Goal: Task Accomplishment & Management: Manage account settings

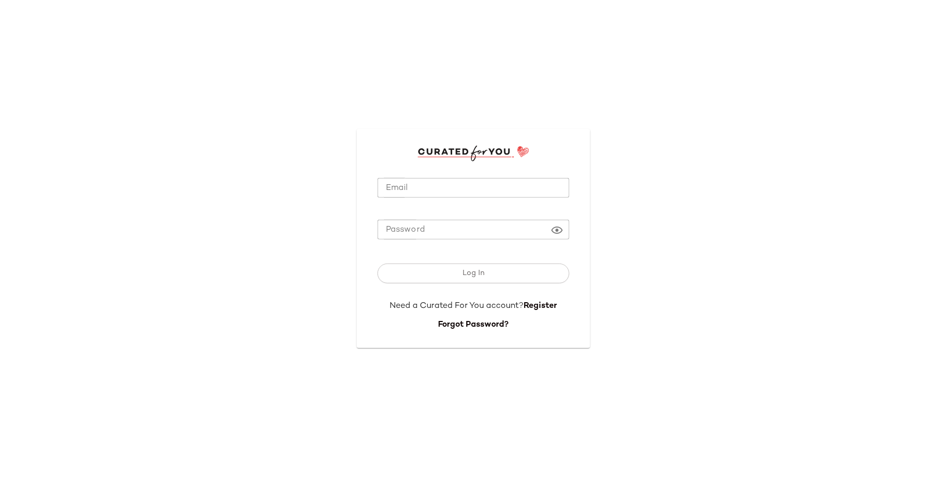
type input "**********"
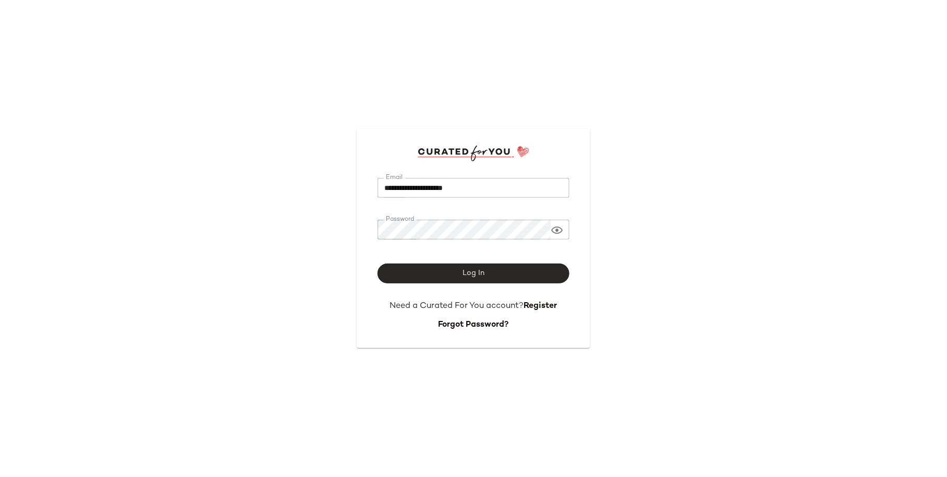
click at [439, 277] on button "Log In" at bounding box center [474, 273] width 192 height 20
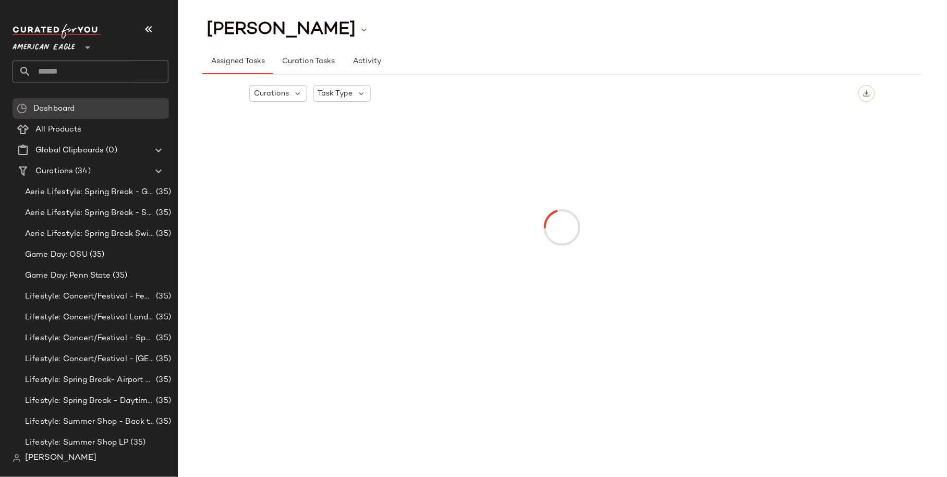
click at [67, 44] on span "American Eagle" at bounding box center [44, 44] width 63 height 19
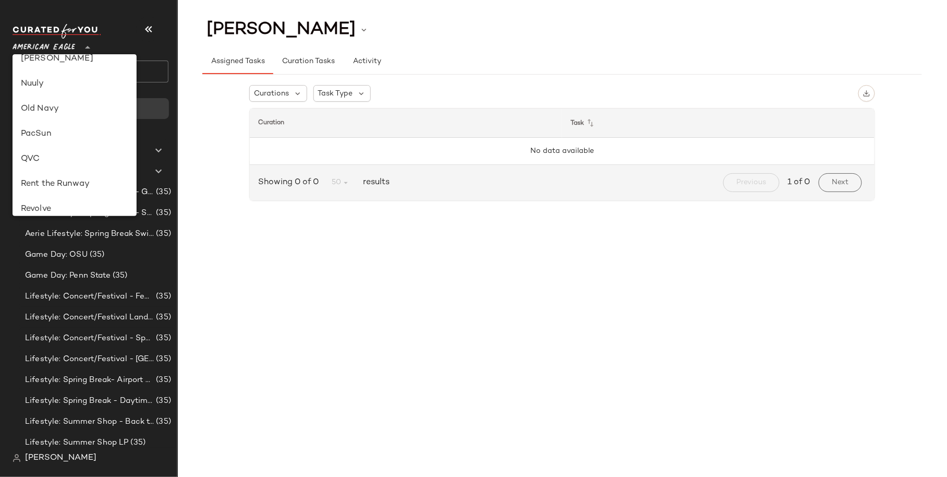
scroll to position [598, 0]
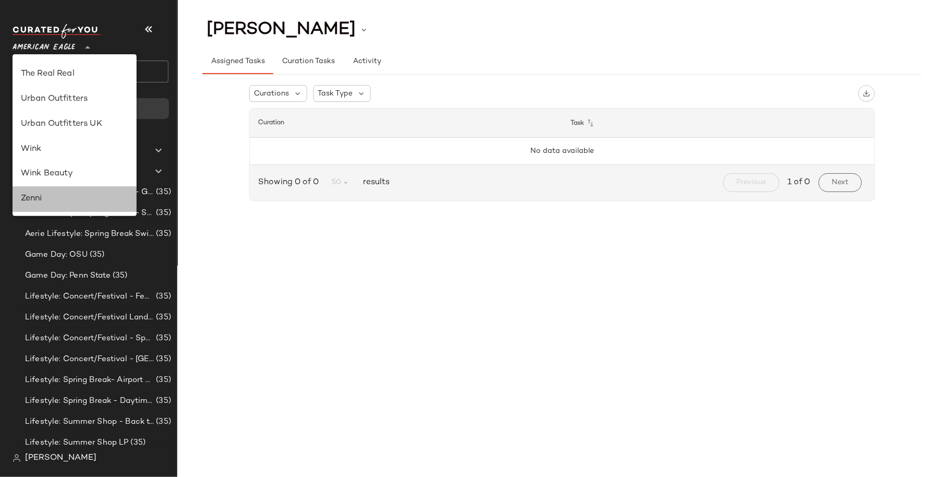
click at [69, 200] on div "Zenni" at bounding box center [74, 199] width 107 height 13
type input "**"
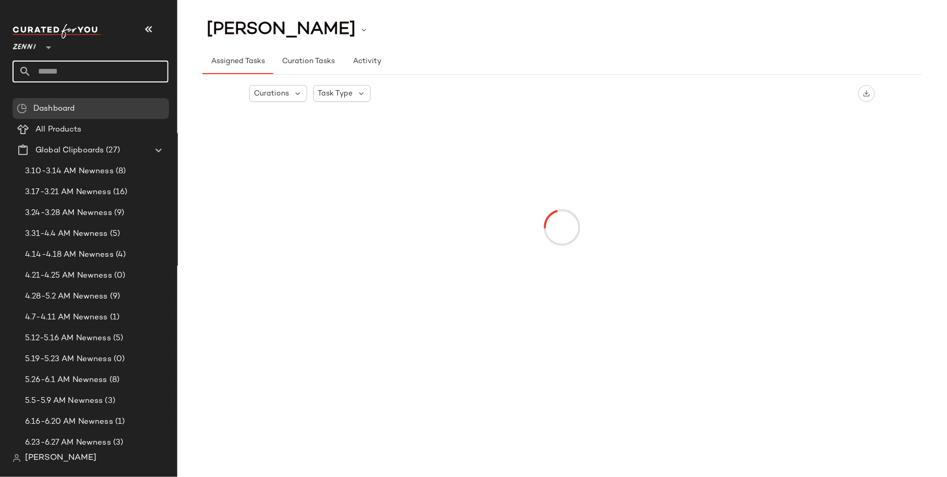
click at [66, 68] on input "text" at bounding box center [99, 71] width 137 height 22
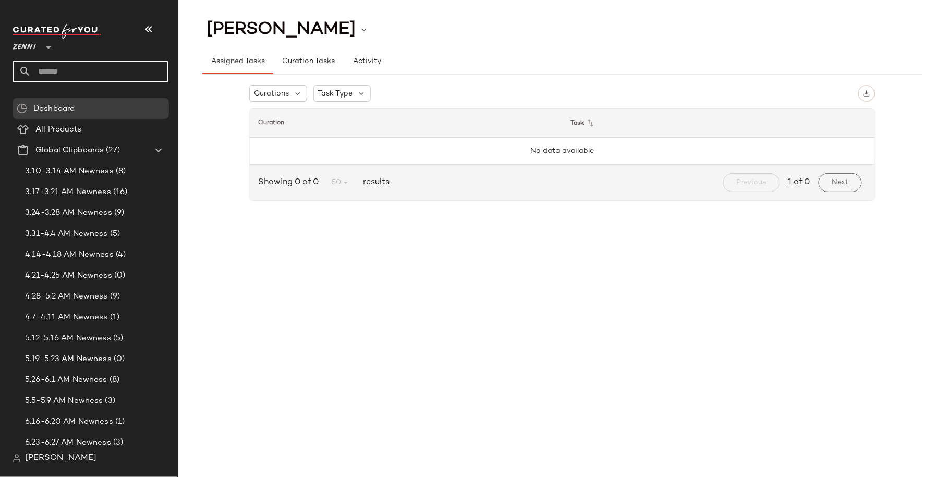
click at [71, 71] on input "text" at bounding box center [99, 71] width 137 height 22
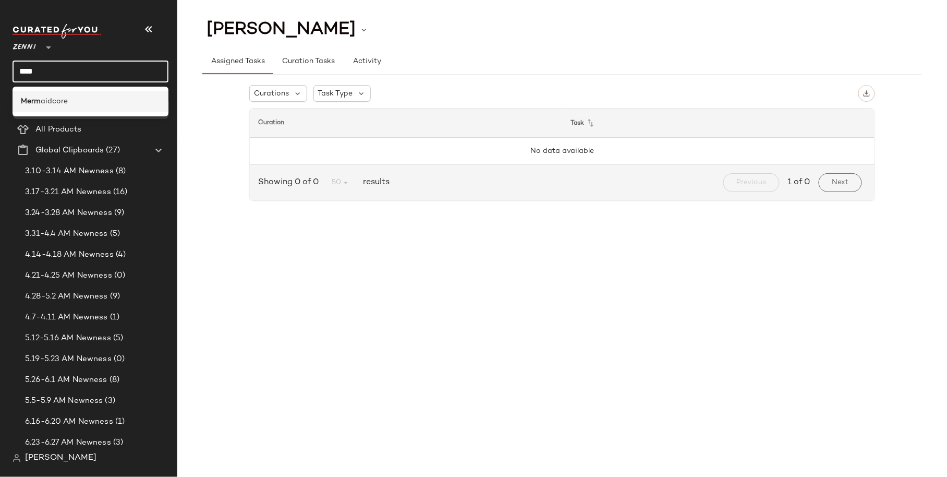
type input "****"
click at [74, 98] on div "Merm aidcore" at bounding box center [90, 101] width 139 height 11
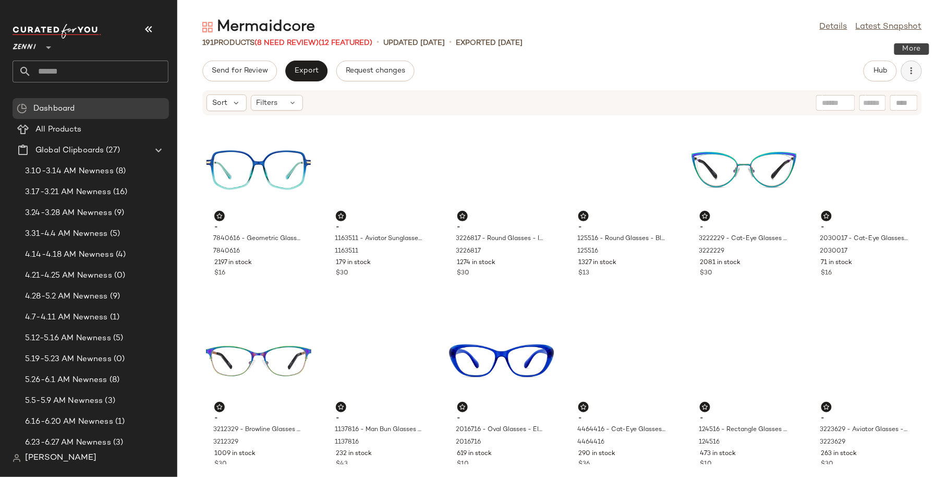
click at [911, 72] on icon "button" at bounding box center [911, 71] width 10 height 10
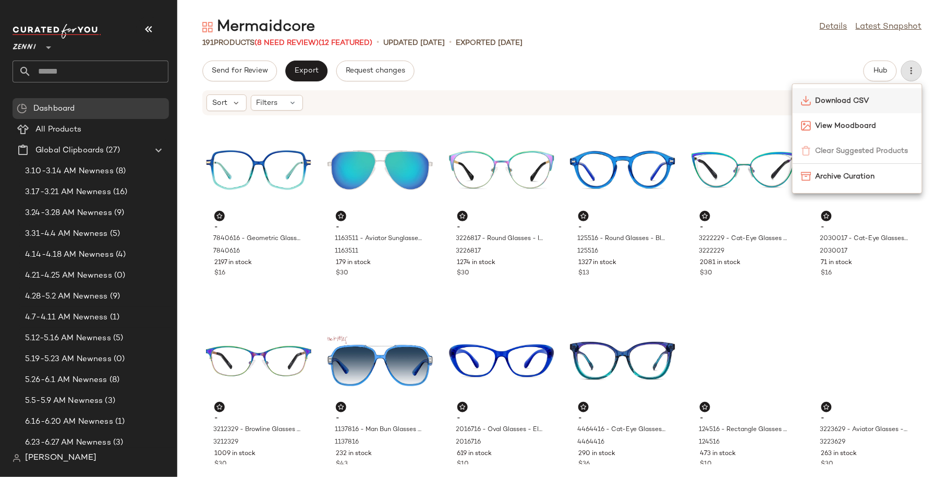
click at [848, 102] on span "Download CSV" at bounding box center [865, 100] width 98 height 11
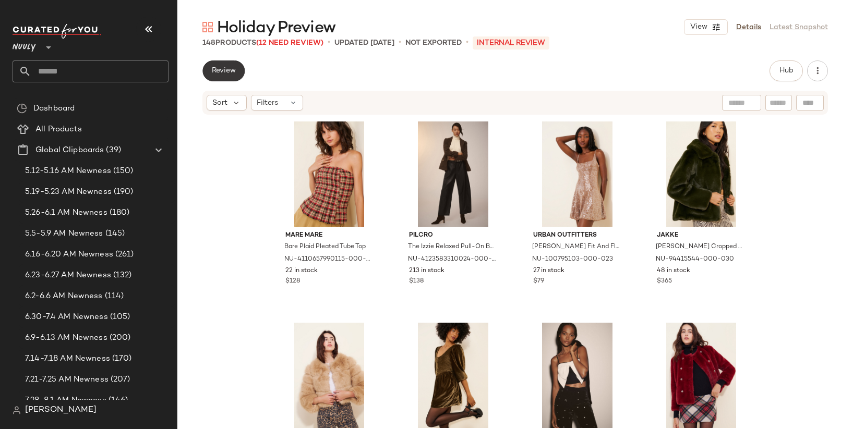
click at [228, 65] on button "Review" at bounding box center [223, 70] width 42 height 21
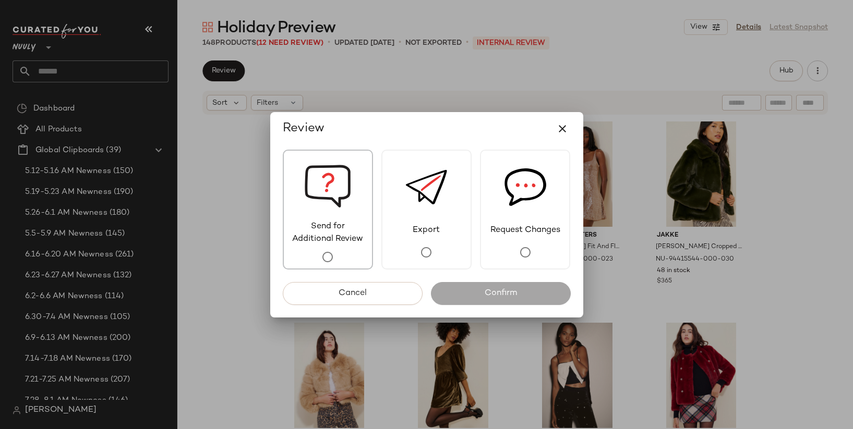
click at [348, 206] on img at bounding box center [327, 186] width 47 height 70
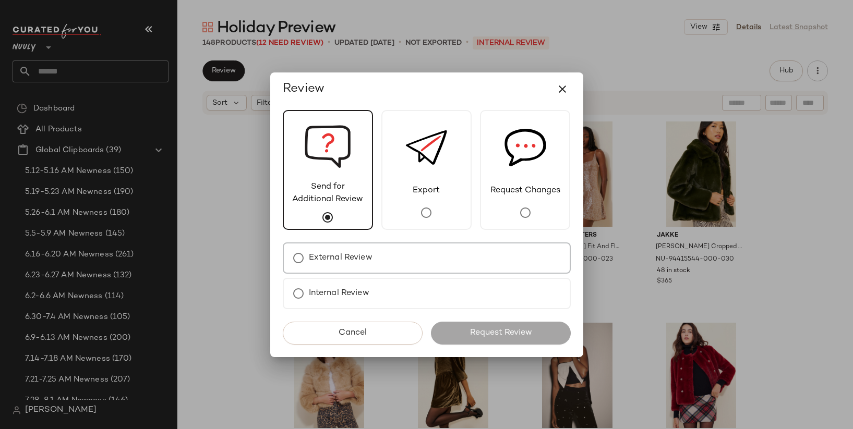
click at [383, 253] on div "External Review" at bounding box center [427, 258] width 288 height 31
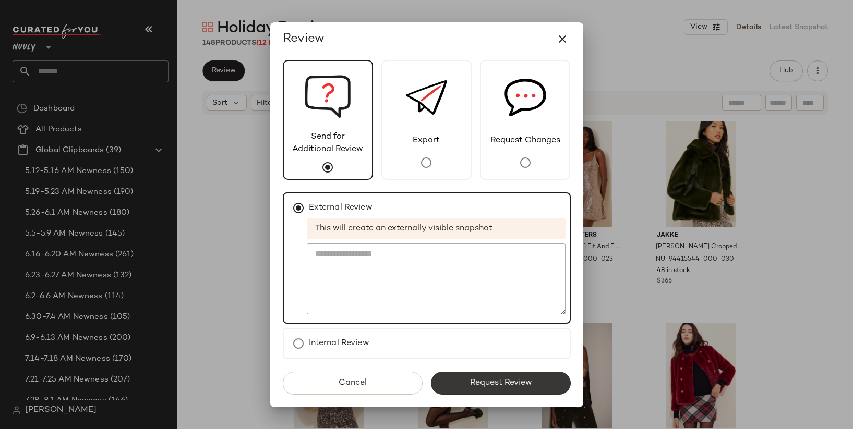
click at [483, 375] on button "Request Review" at bounding box center [501, 383] width 140 height 23
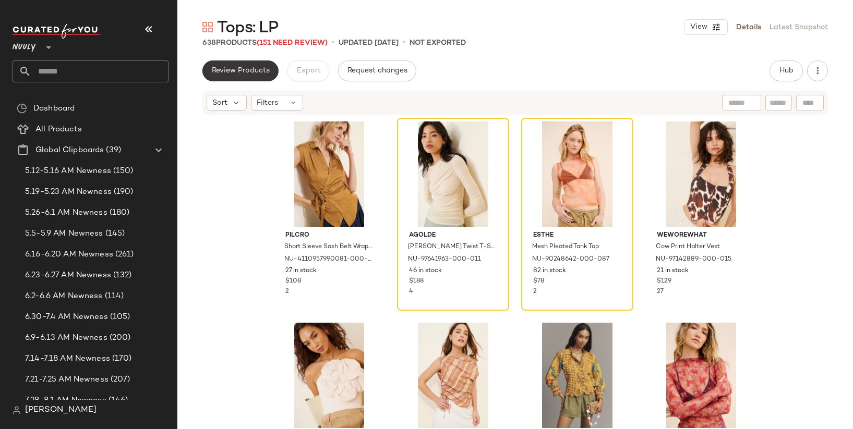
click at [235, 74] on span "Review Products" at bounding box center [240, 71] width 58 height 8
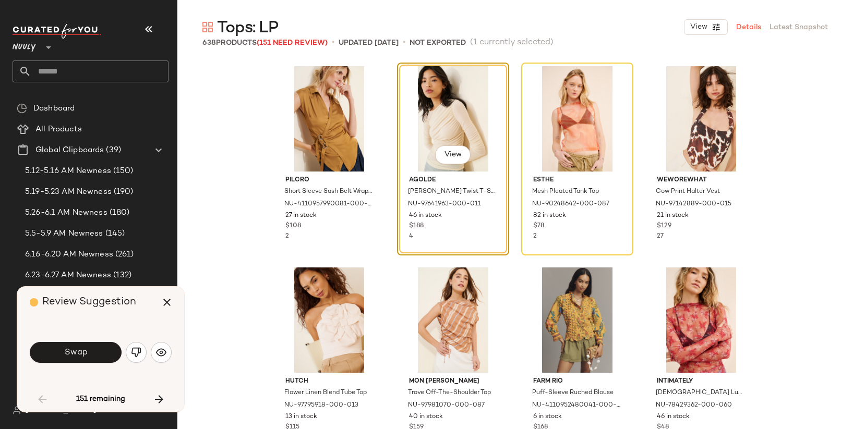
click at [747, 29] on link "Details" at bounding box center [748, 27] width 25 height 11
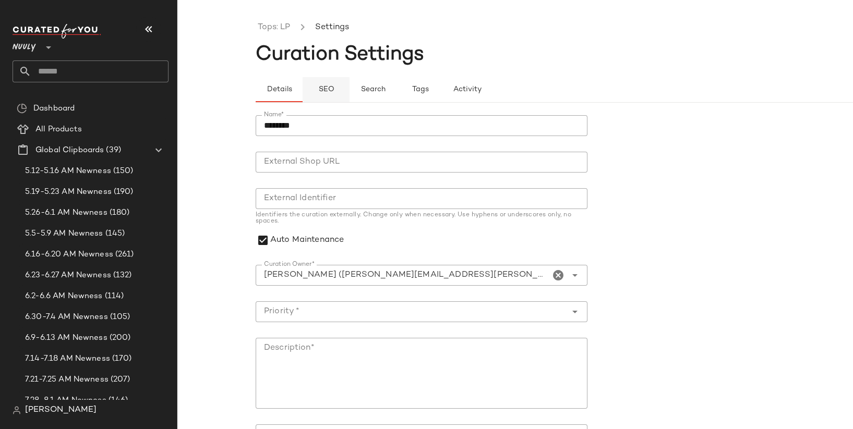
click at [323, 87] on span "SEO" at bounding box center [326, 90] width 16 height 8
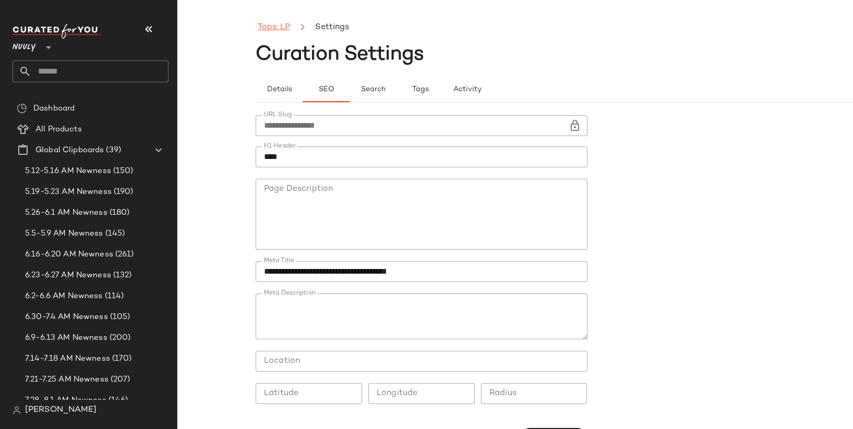
click at [279, 23] on link "Tops: LP" at bounding box center [274, 28] width 32 height 14
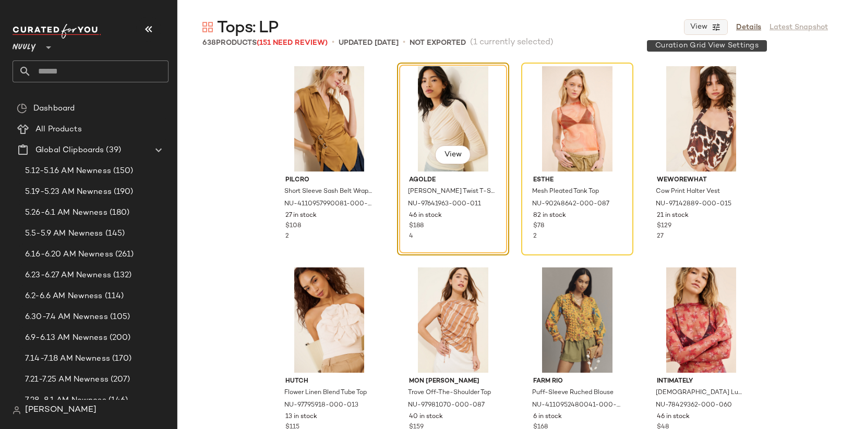
click at [720, 26] on icon "button" at bounding box center [715, 26] width 9 height 9
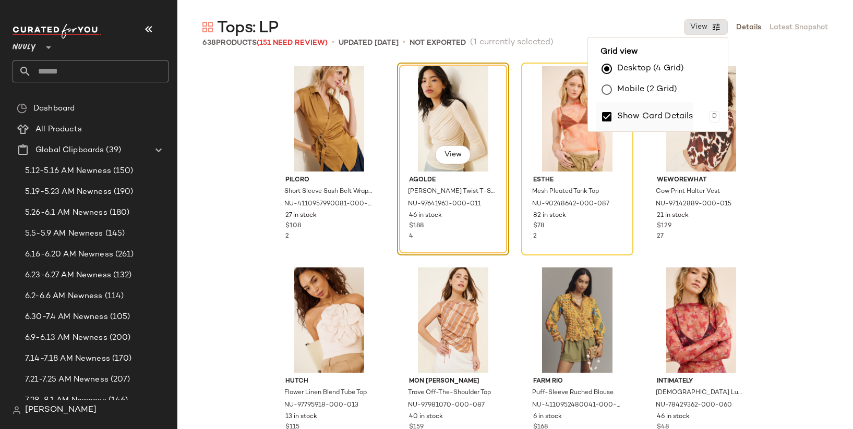
click at [639, 126] on label "Show Card Details" at bounding box center [655, 116] width 76 height 29
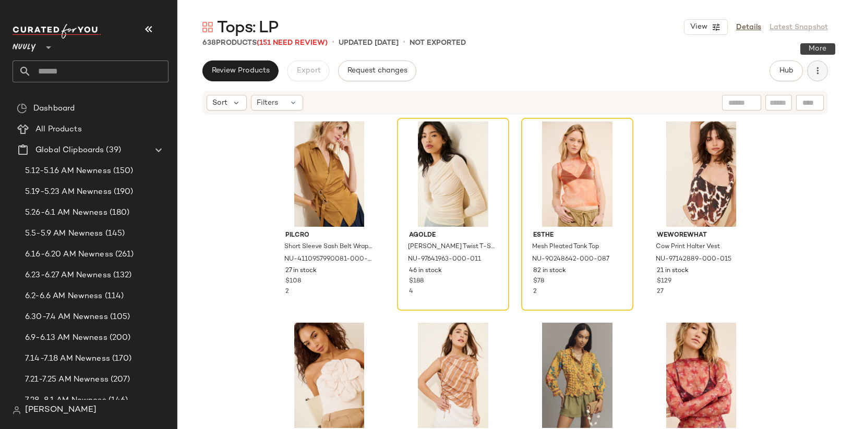
click at [819, 71] on icon "button" at bounding box center [817, 71] width 10 height 10
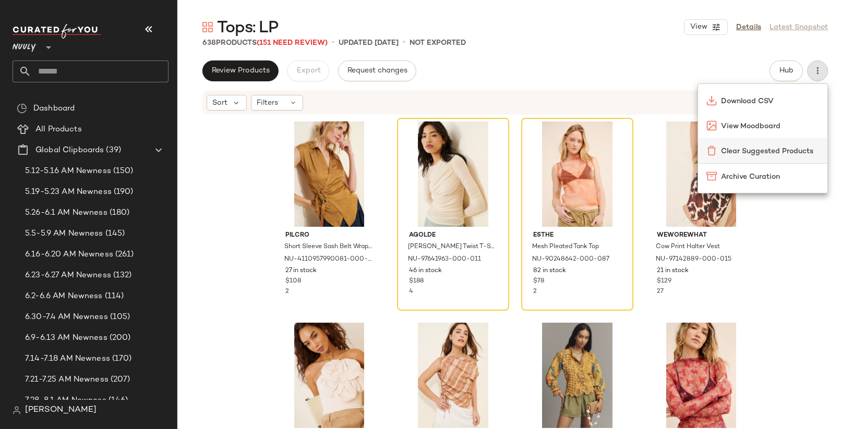
click at [803, 150] on span "Clear Suggested Products" at bounding box center [770, 151] width 98 height 11
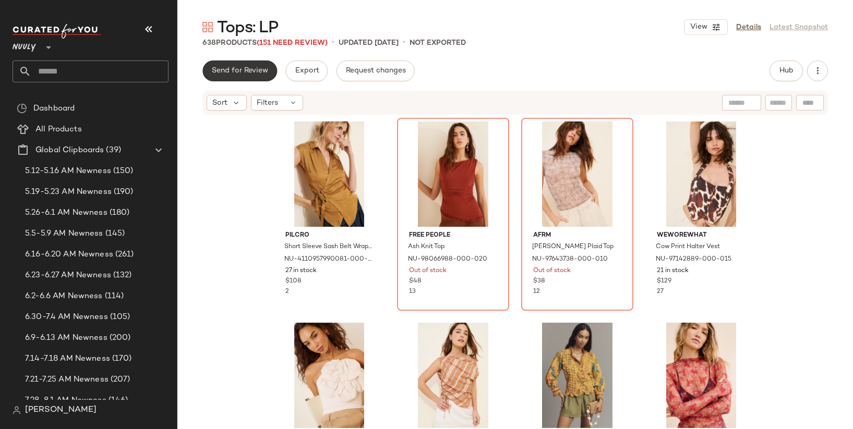
click at [220, 72] on span "Send for Review" at bounding box center [239, 71] width 57 height 8
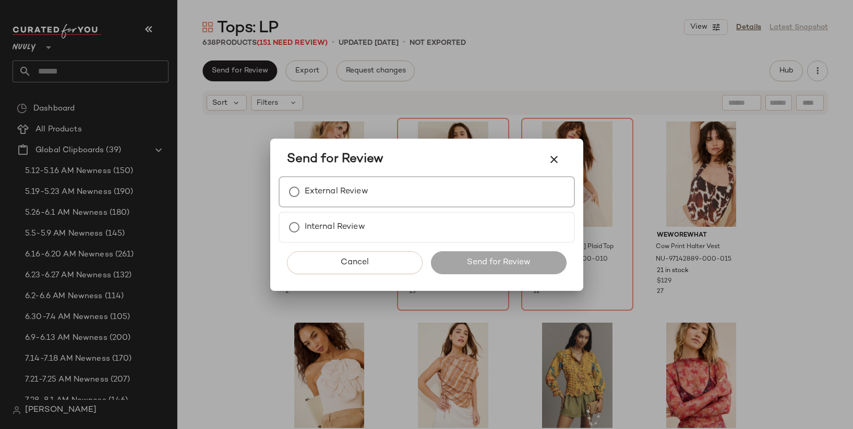
click at [367, 189] on label "External Review" at bounding box center [337, 191] width 64 height 21
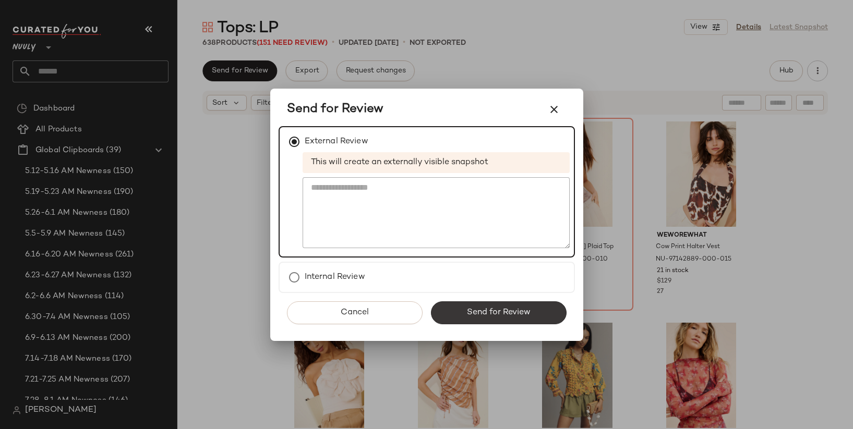
click at [490, 308] on span "Send for Review" at bounding box center [498, 313] width 64 height 10
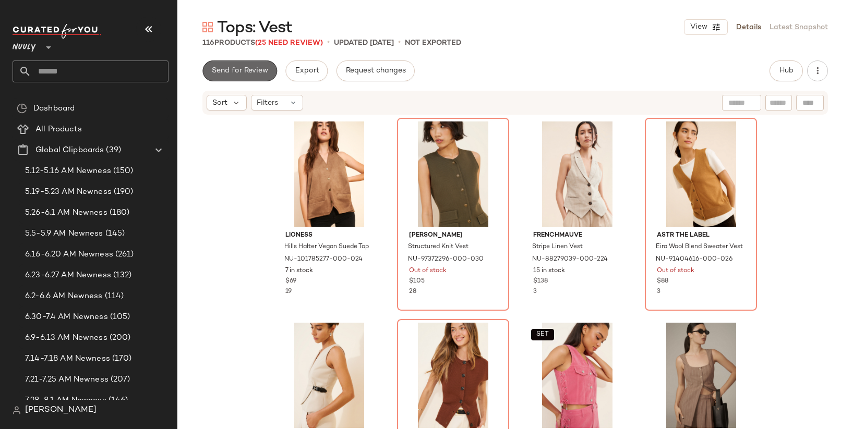
click at [260, 70] on span "Send for Review" at bounding box center [239, 71] width 57 height 8
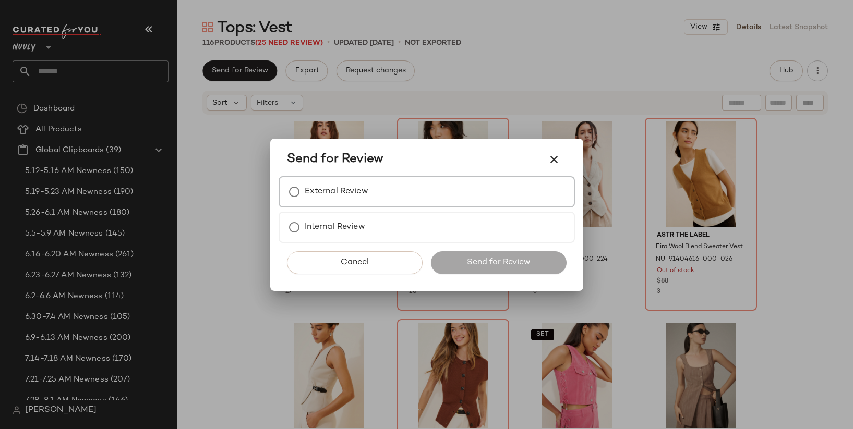
click at [392, 184] on div "External Review" at bounding box center [426, 191] width 296 height 31
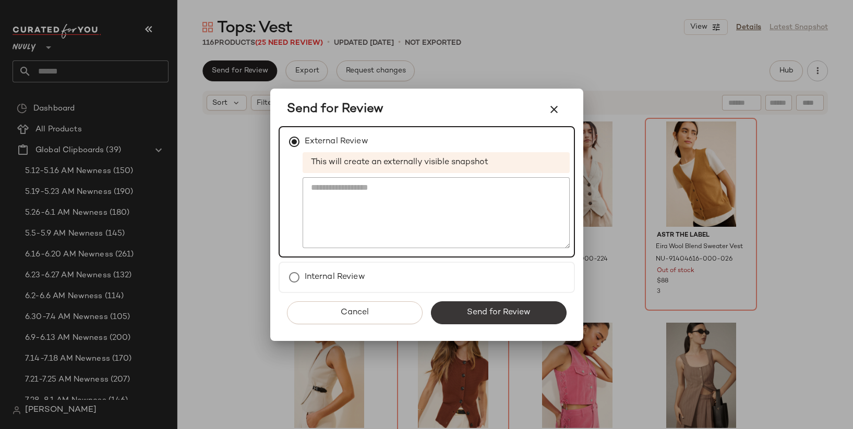
click at [494, 314] on span "Send for Review" at bounding box center [498, 313] width 64 height 10
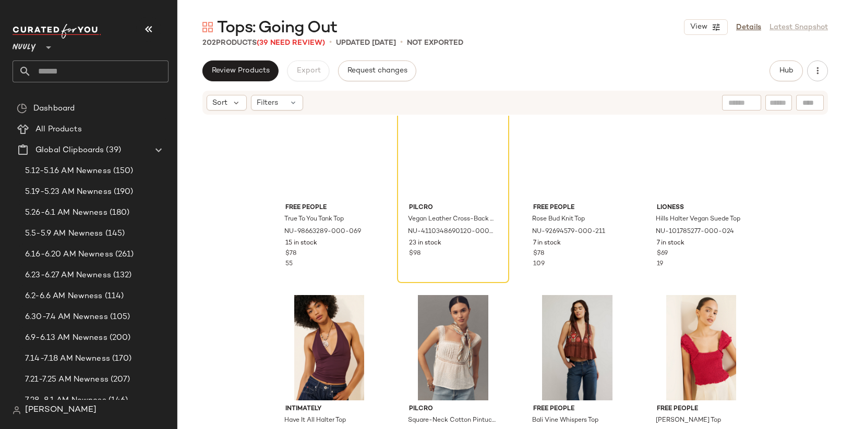
scroll to position [8, 0]
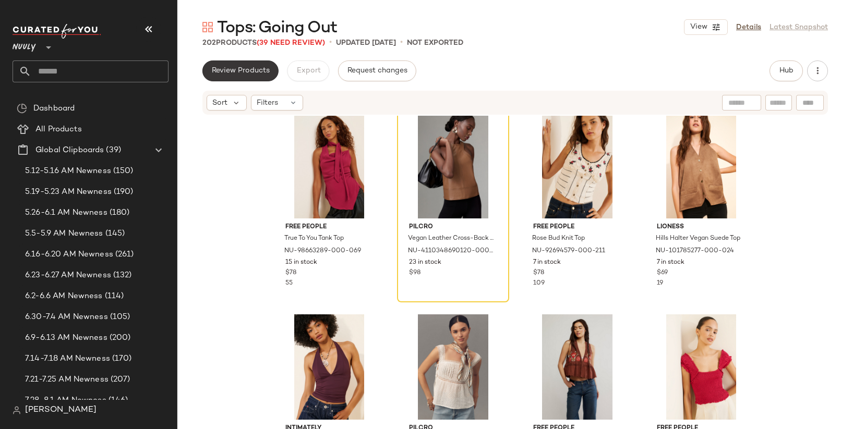
click at [260, 70] on span "Review Products" at bounding box center [240, 71] width 58 height 8
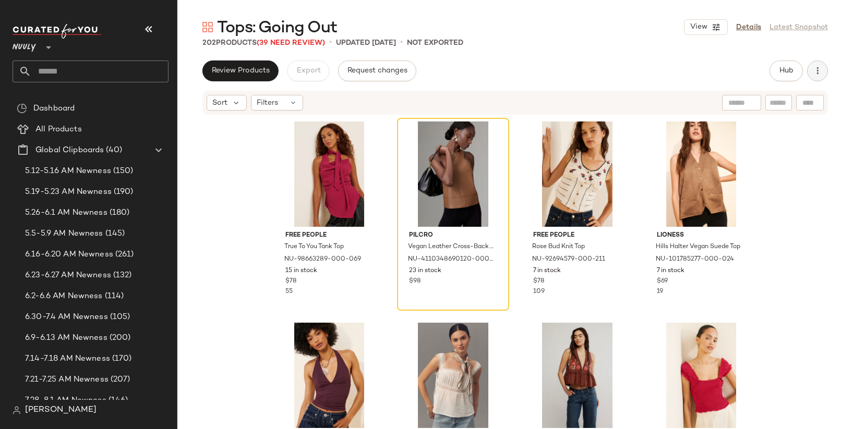
click at [818, 69] on icon "button" at bounding box center [817, 71] width 10 height 10
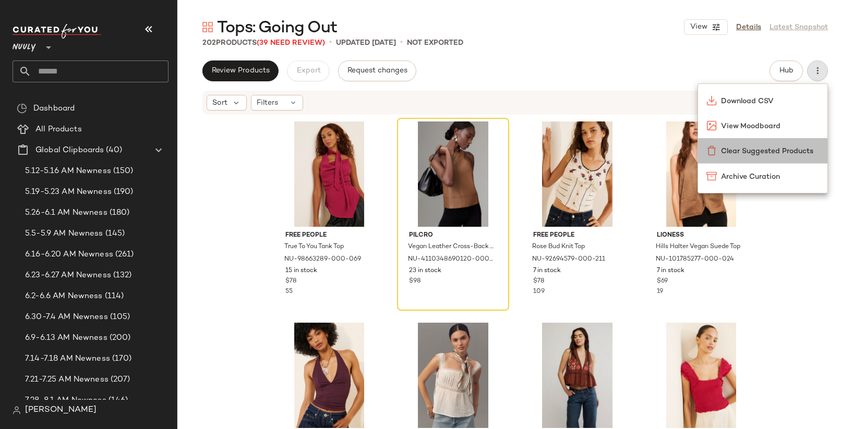
click at [770, 146] on span "Clear Suggested Products" at bounding box center [770, 151] width 98 height 11
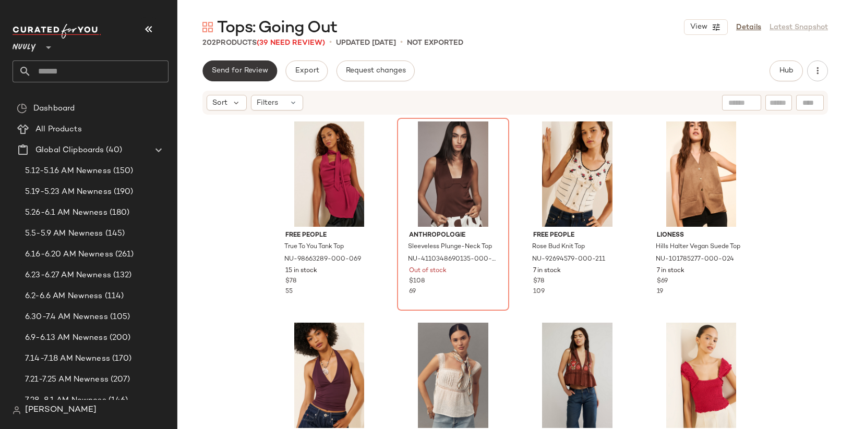
click at [246, 72] on span "Send for Review" at bounding box center [239, 71] width 57 height 8
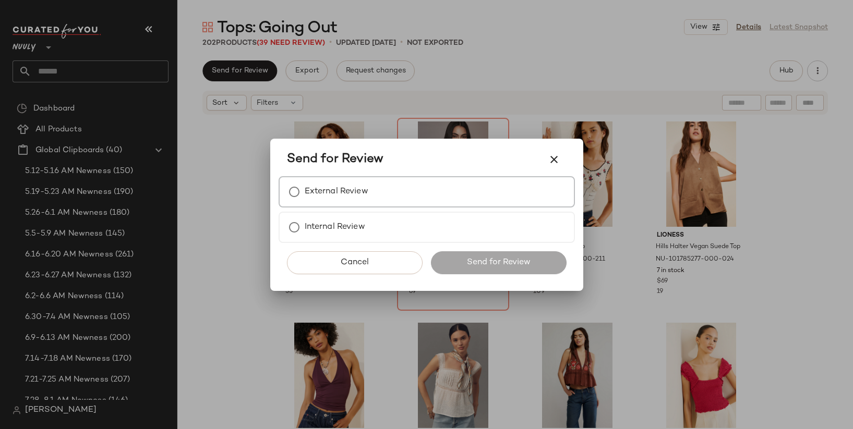
click at [375, 185] on div "External Review" at bounding box center [426, 191] width 296 height 31
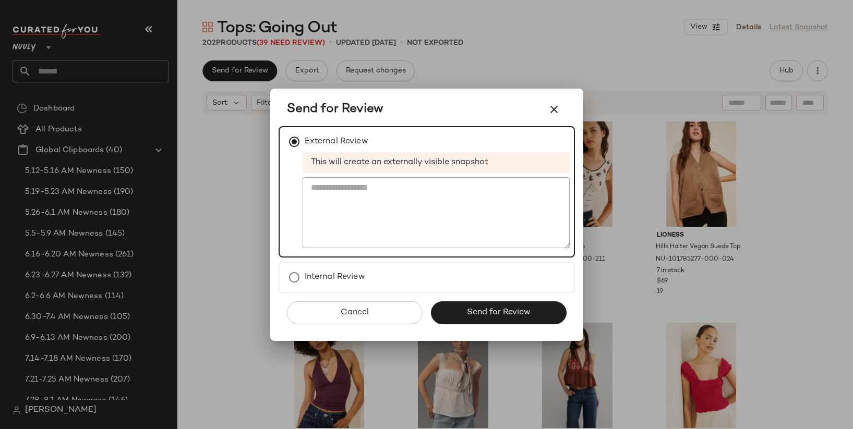
click at [487, 309] on span "Send for Review" at bounding box center [498, 313] width 64 height 10
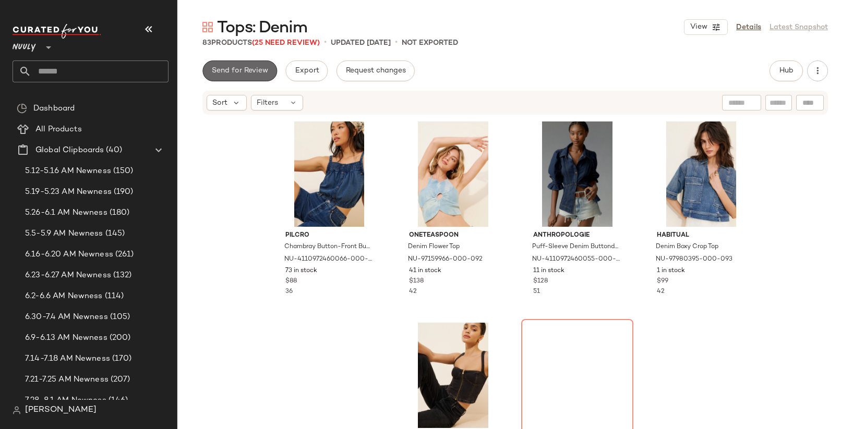
click at [234, 68] on span "Send for Review" at bounding box center [239, 71] width 57 height 8
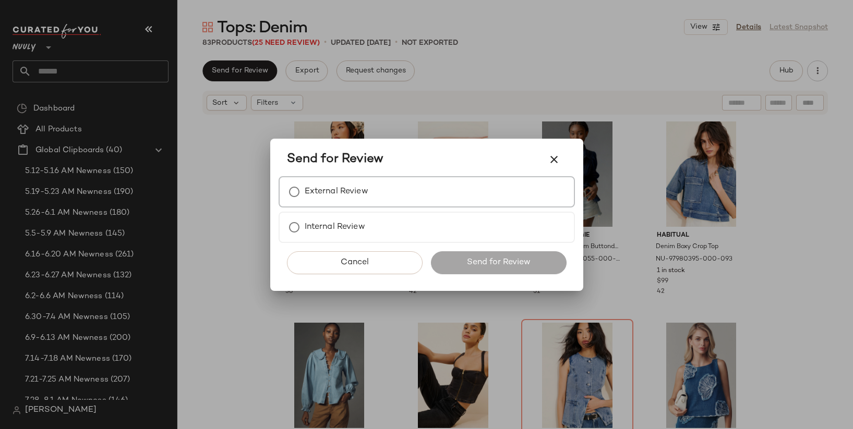
click at [351, 181] on label "External Review" at bounding box center [337, 191] width 64 height 21
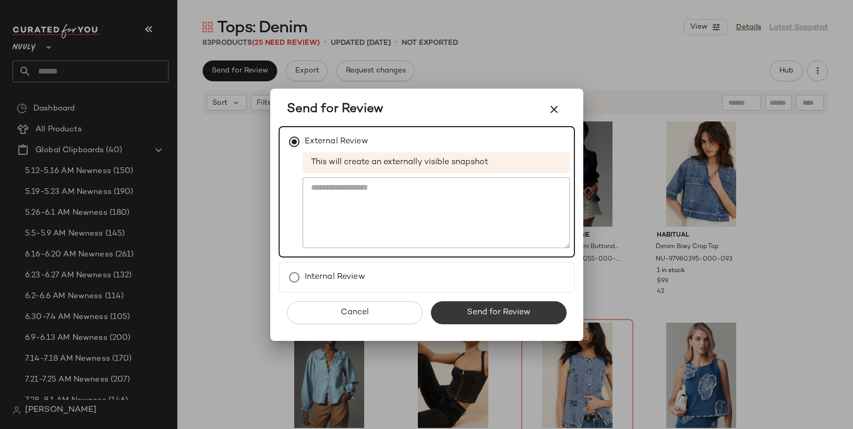
click at [481, 314] on span "Send for Review" at bounding box center [498, 313] width 64 height 10
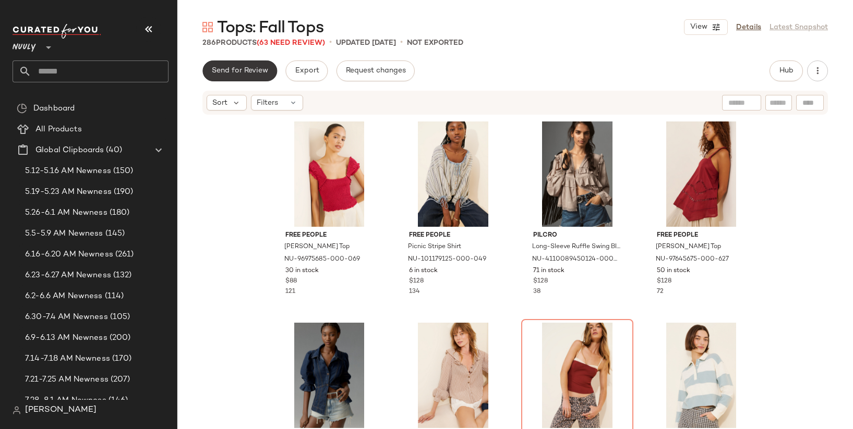
click at [258, 71] on span "Send for Review" at bounding box center [239, 71] width 57 height 8
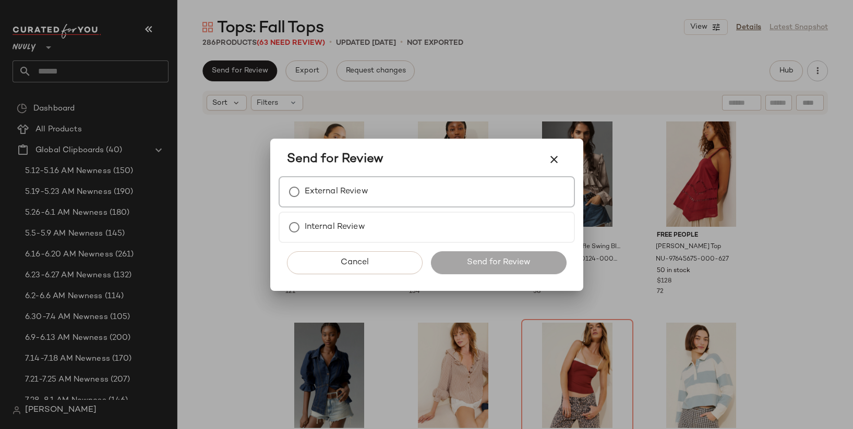
click at [338, 190] on label "External Review" at bounding box center [337, 191] width 64 height 21
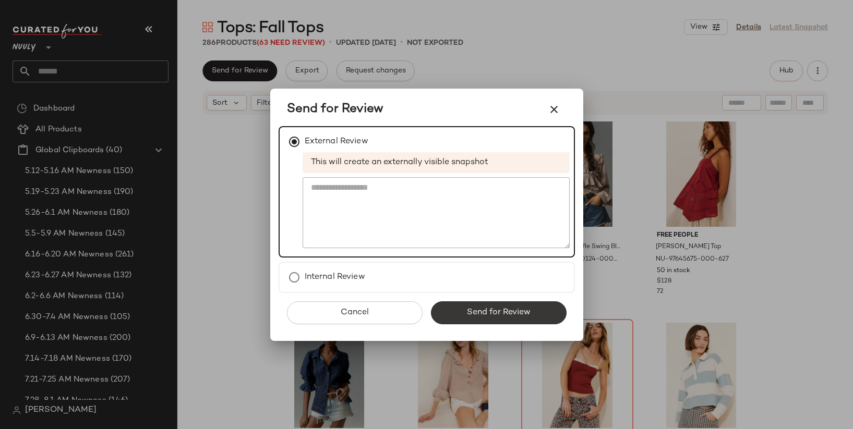
click at [509, 313] on span "Send for Review" at bounding box center [498, 313] width 64 height 10
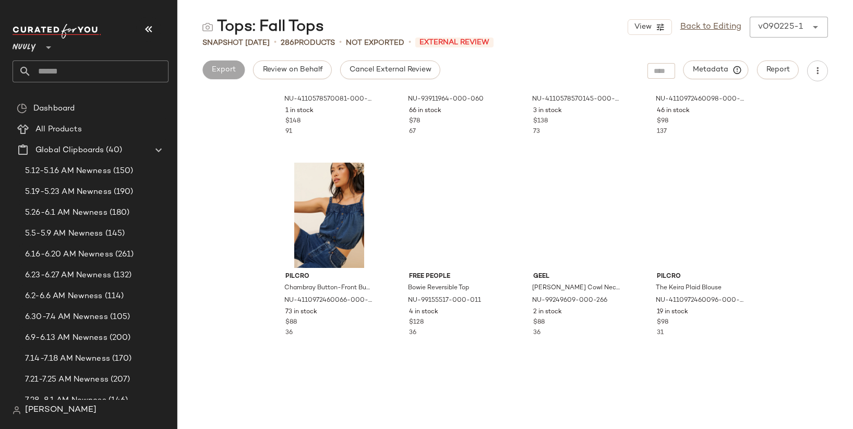
scroll to position [753, 0]
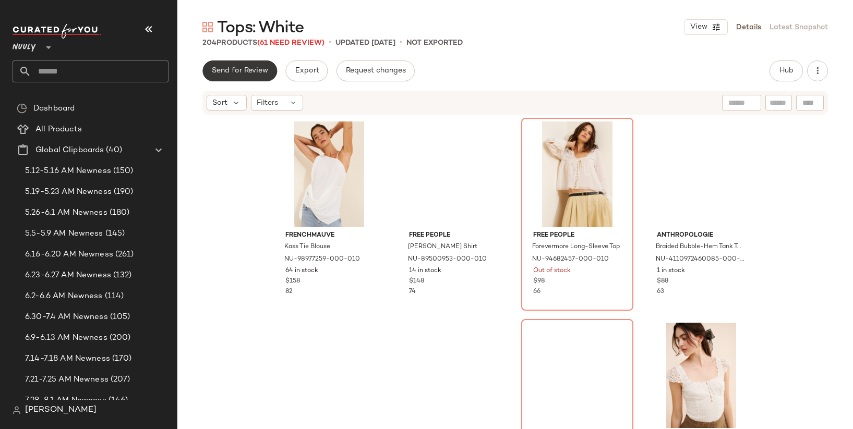
click at [257, 78] on button "Send for Review" at bounding box center [239, 70] width 75 height 21
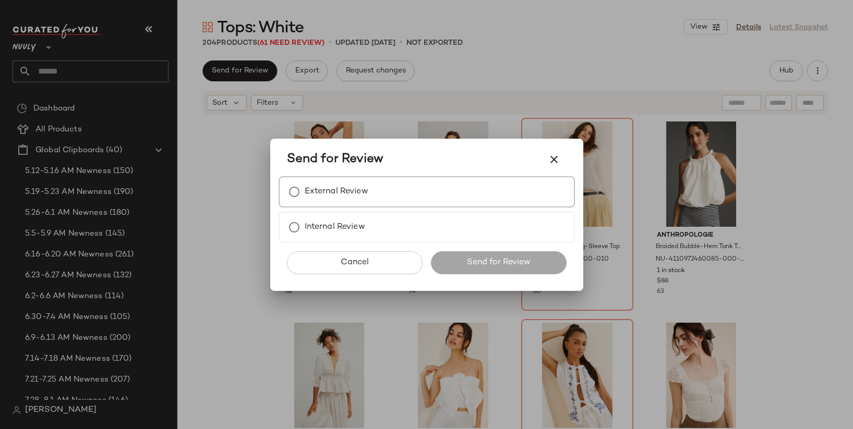
click at [335, 193] on label "External Review" at bounding box center [337, 191] width 64 height 21
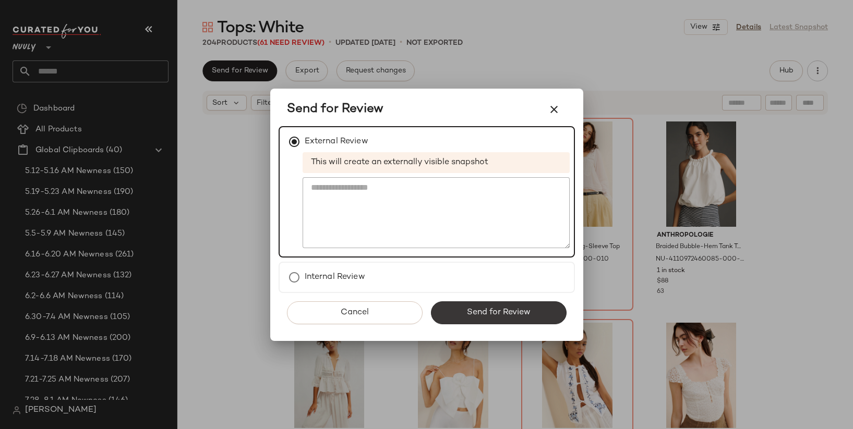
click at [483, 310] on span "Send for Review" at bounding box center [498, 313] width 64 height 10
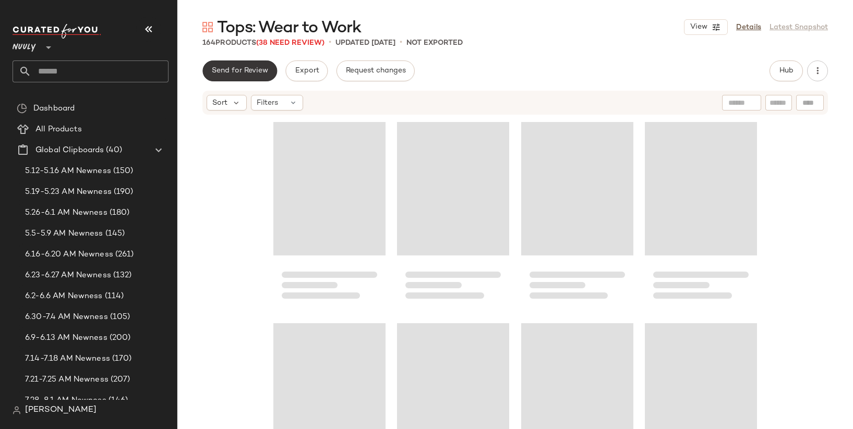
click at [238, 75] on button "Send for Review" at bounding box center [239, 70] width 75 height 21
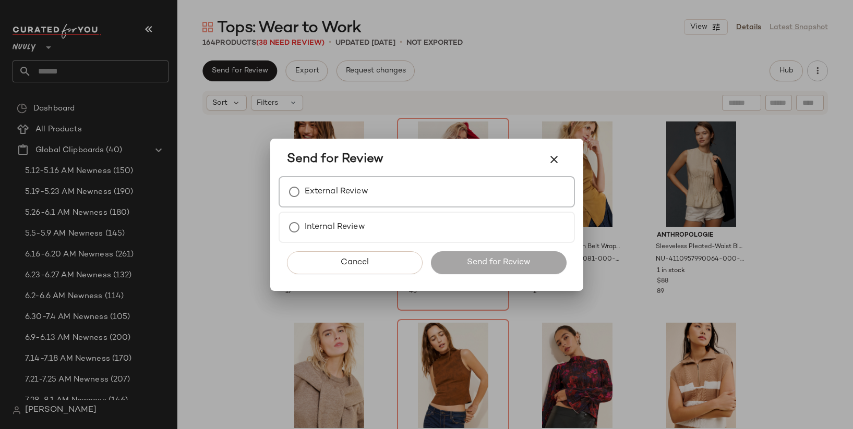
click at [337, 190] on label "External Review" at bounding box center [337, 191] width 64 height 21
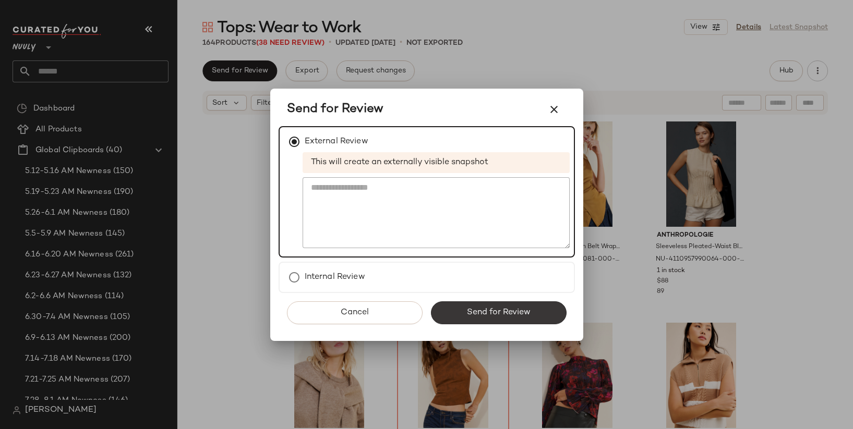
click at [444, 309] on button "Send for Review" at bounding box center [499, 312] width 136 height 23
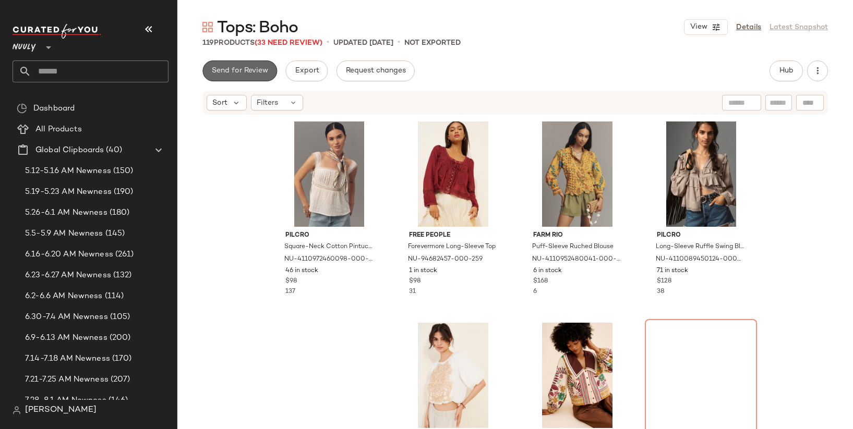
click at [253, 80] on button "Send for Review" at bounding box center [239, 70] width 75 height 21
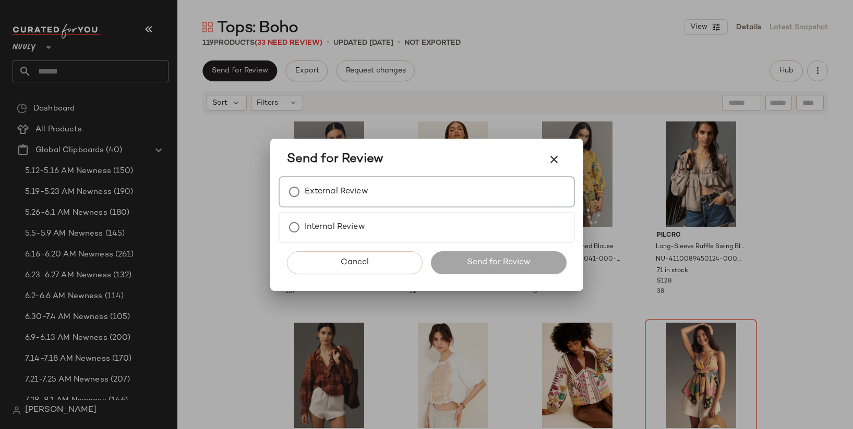
click at [351, 184] on label "External Review" at bounding box center [337, 191] width 64 height 21
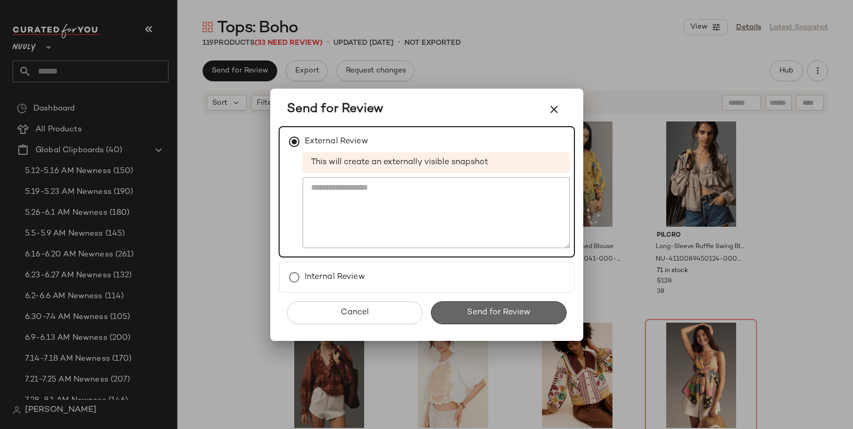
click at [474, 310] on span "Send for Review" at bounding box center [498, 313] width 64 height 10
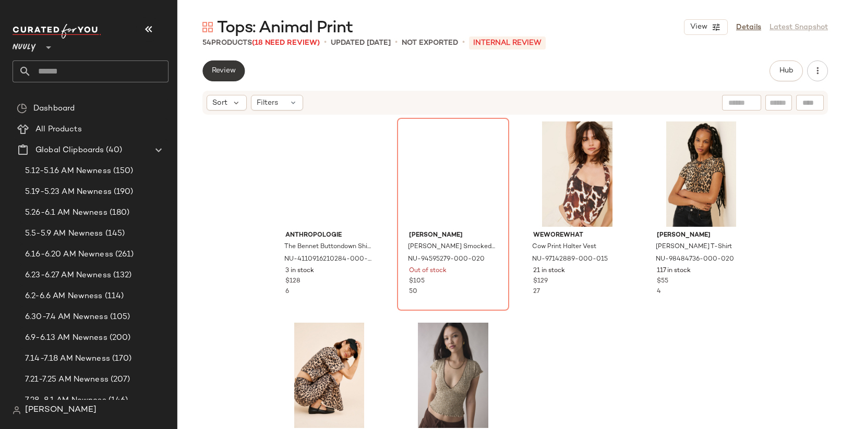
click at [224, 70] on span "Review" at bounding box center [223, 71] width 25 height 8
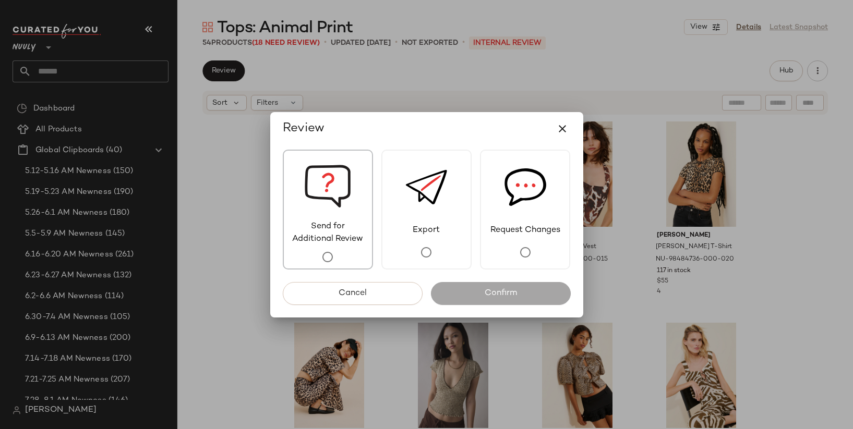
click at [327, 196] on img at bounding box center [327, 186] width 47 height 70
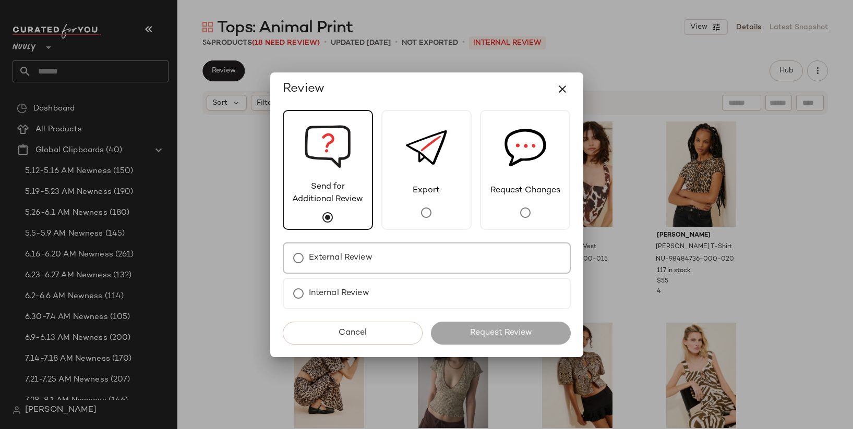
click at [359, 258] on label "External Review" at bounding box center [341, 258] width 64 height 21
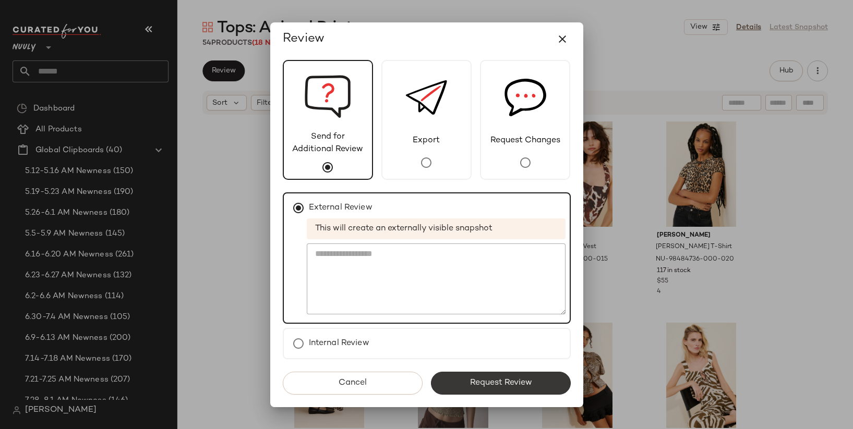
click at [479, 377] on button "Request Review" at bounding box center [501, 383] width 140 height 23
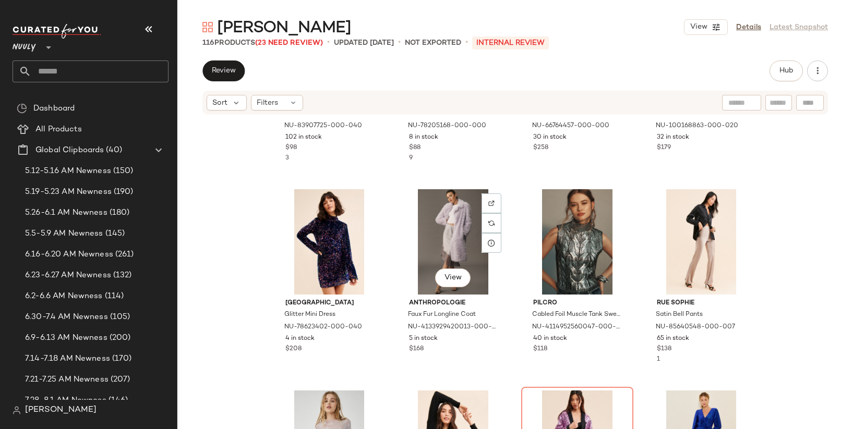
scroll to position [2760, 0]
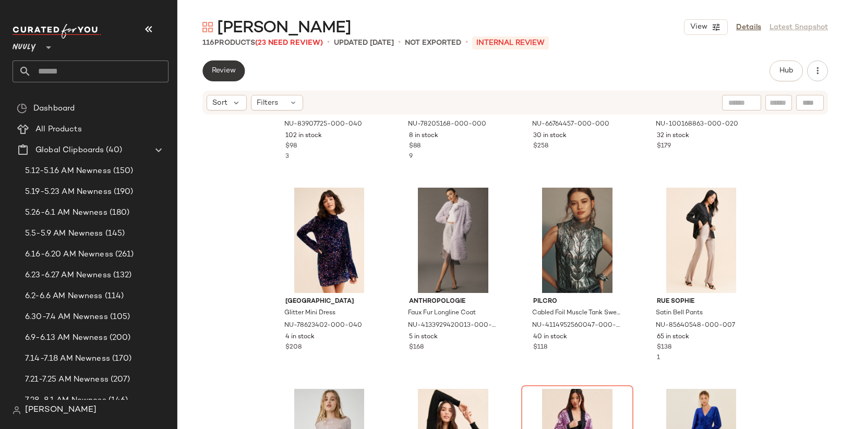
click at [231, 74] on span "Review" at bounding box center [223, 71] width 25 height 8
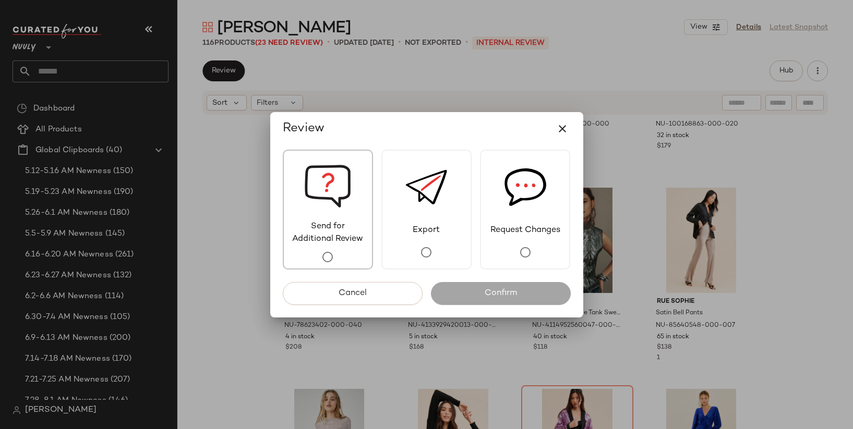
click at [341, 201] on img at bounding box center [327, 186] width 47 height 70
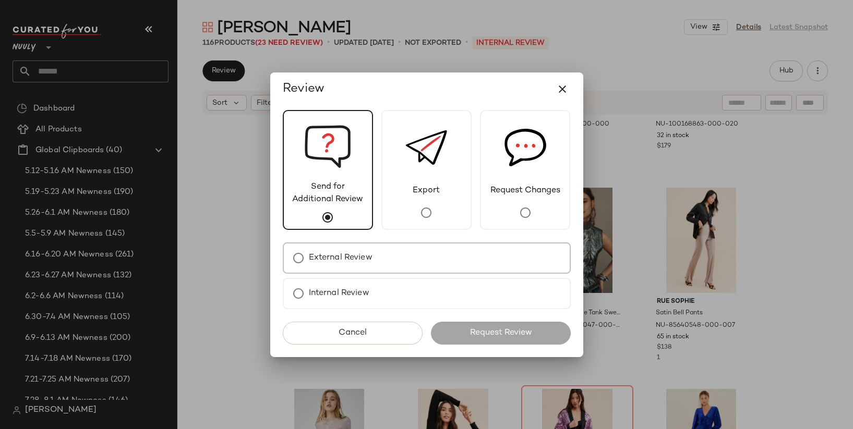
click at [408, 262] on div "External Review" at bounding box center [427, 258] width 288 height 31
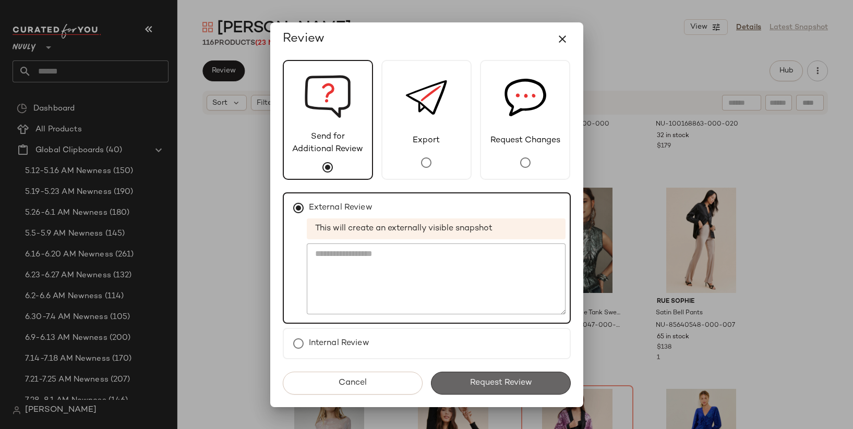
click at [487, 374] on button "Request Review" at bounding box center [501, 383] width 140 height 23
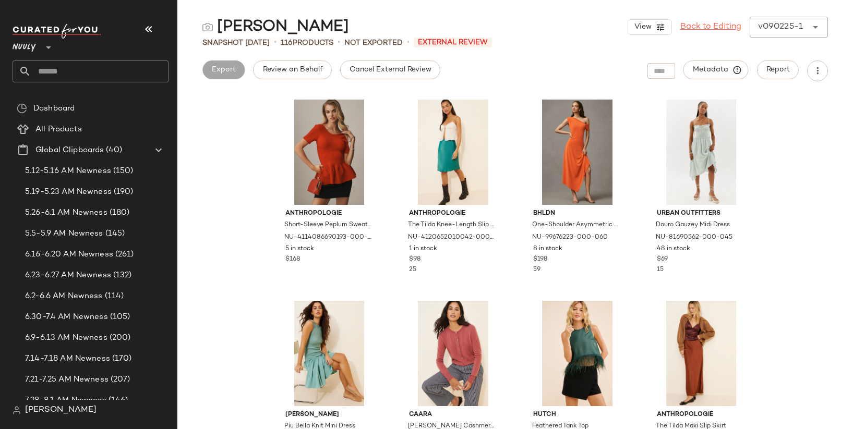
click at [704, 28] on link "Back to Editing" at bounding box center [710, 27] width 61 height 13
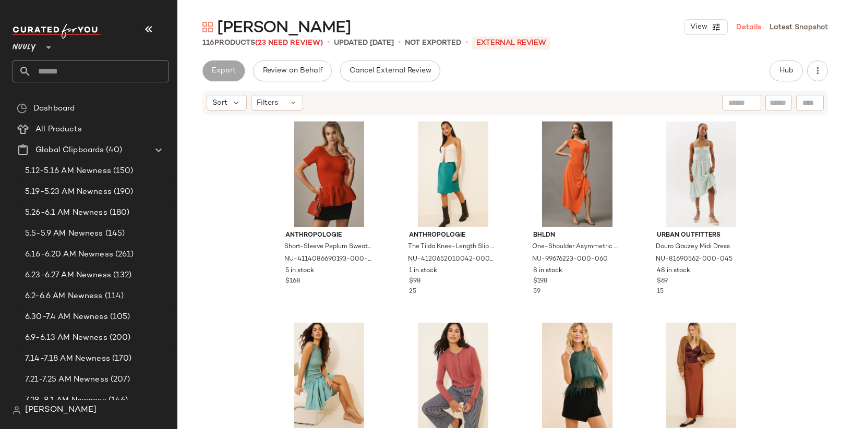
click at [744, 27] on link "Details" at bounding box center [748, 27] width 25 height 11
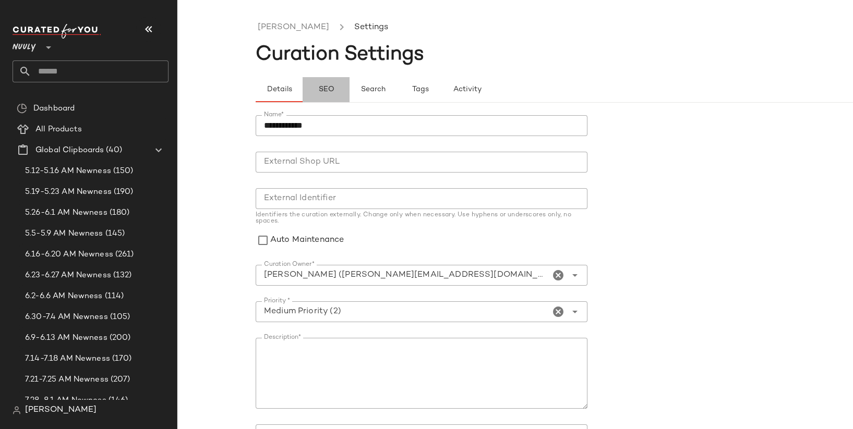
click at [396, 99] on button "SEO" at bounding box center [419, 89] width 47 height 25
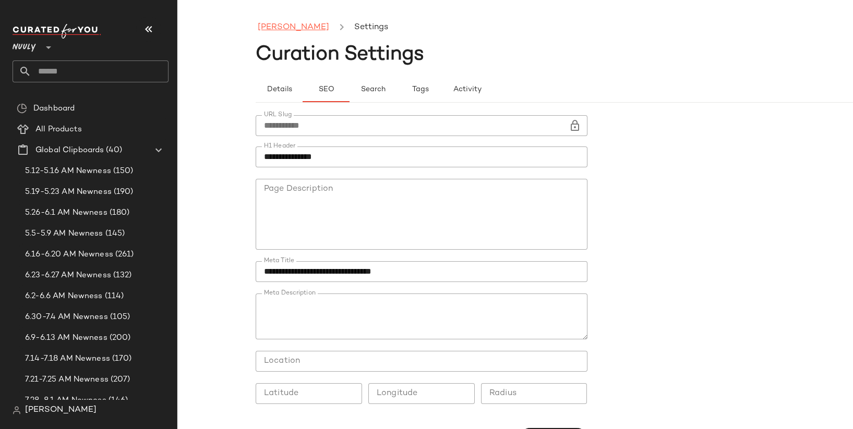
click at [281, 26] on link "Taylor Swift" at bounding box center [293, 28] width 71 height 14
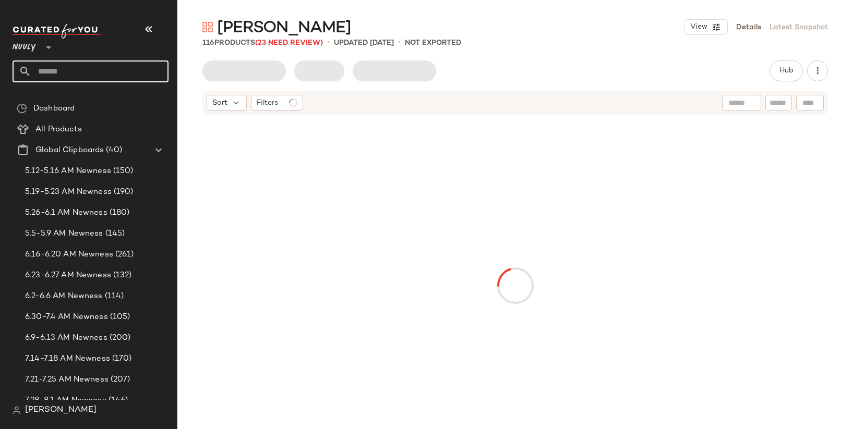
click at [64, 70] on input "text" at bounding box center [99, 71] width 137 height 22
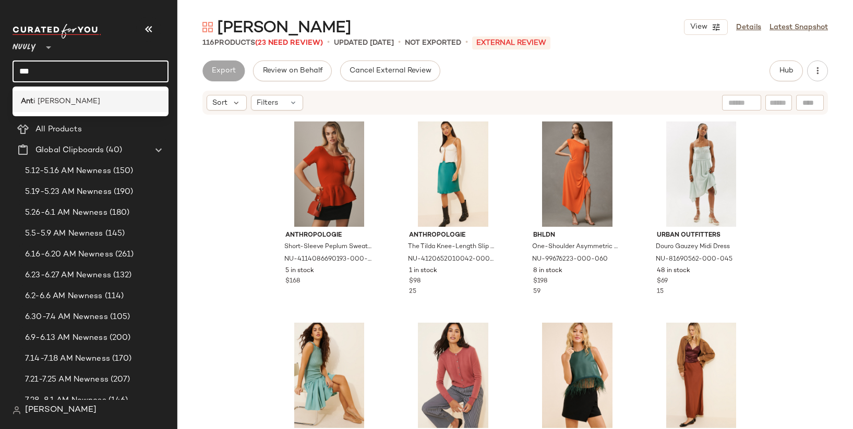
type input "***"
click at [77, 93] on div "Ant i Taylor Swift" at bounding box center [91, 101] width 156 height 21
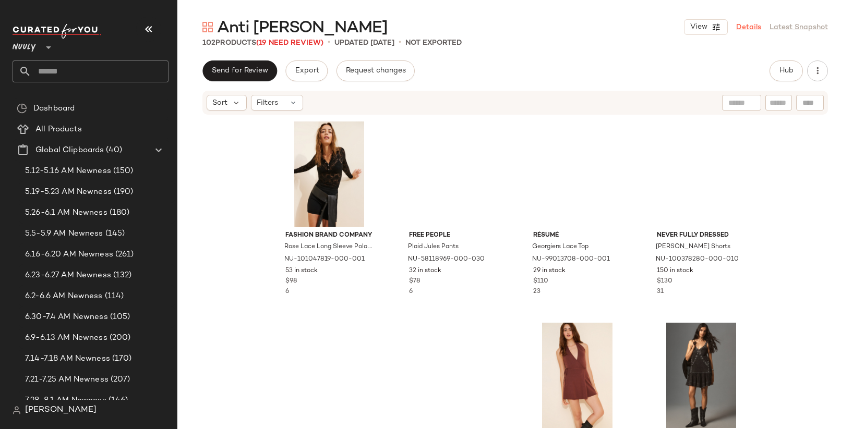
click at [754, 27] on link "Details" at bounding box center [748, 27] width 25 height 11
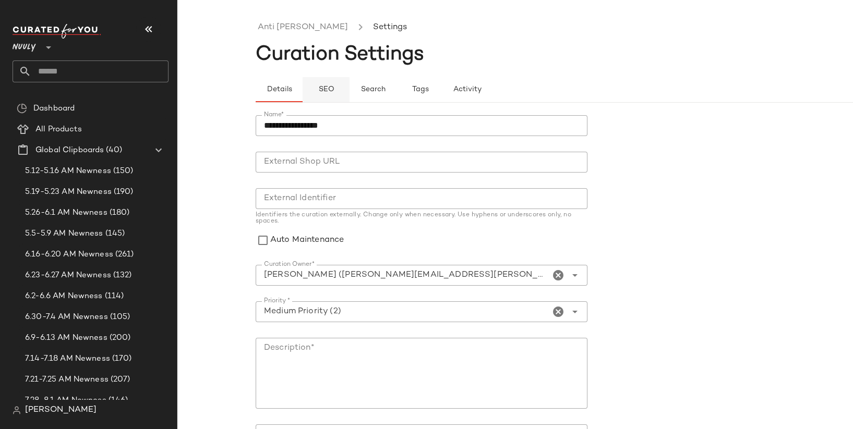
click at [320, 86] on span "SEO" at bounding box center [326, 90] width 16 height 8
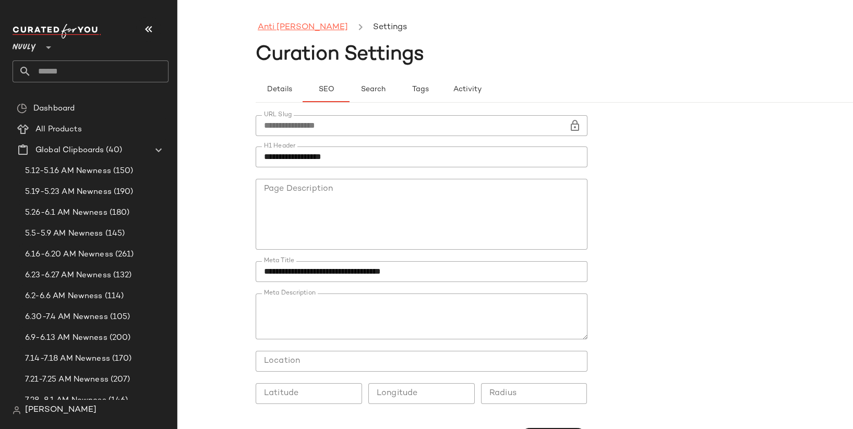
click at [302, 29] on link "Anti Taylor Swift" at bounding box center [303, 28] width 90 height 14
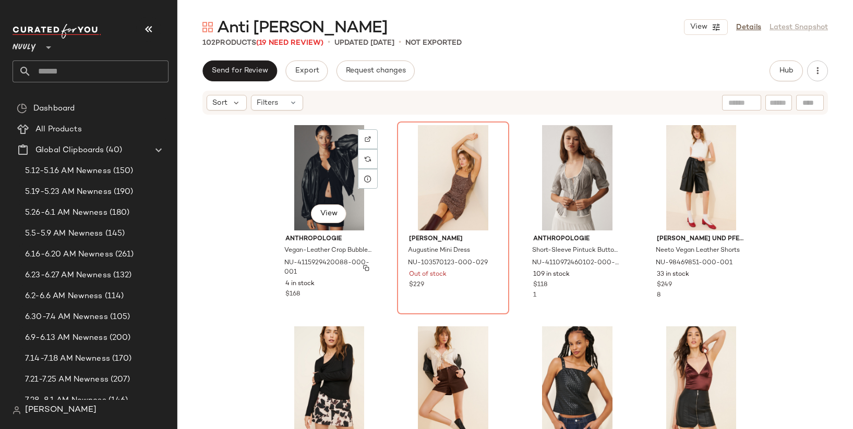
scroll to position [2422, 0]
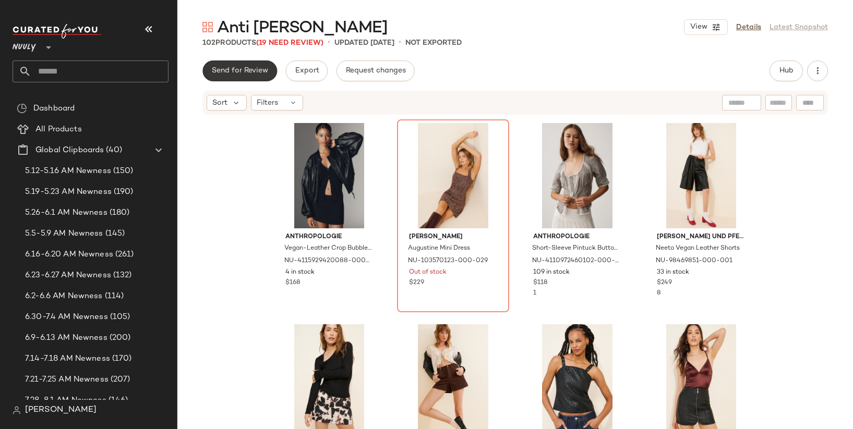
click at [254, 71] on span "Send for Review" at bounding box center [239, 71] width 57 height 8
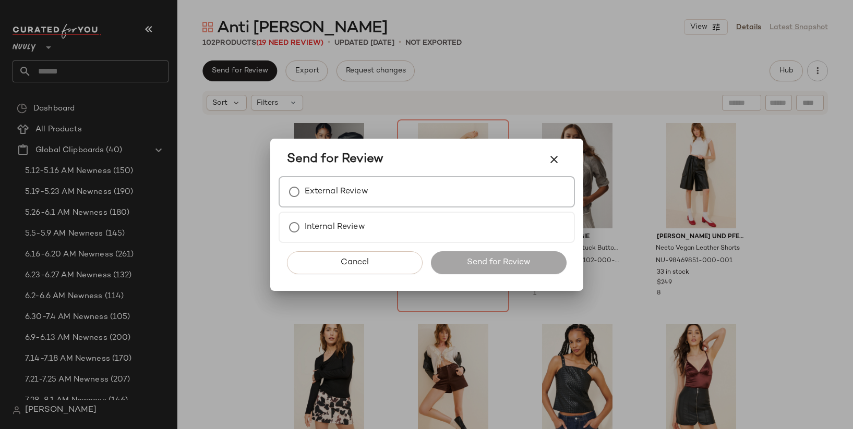
click at [400, 189] on div "External Review" at bounding box center [426, 191] width 296 height 31
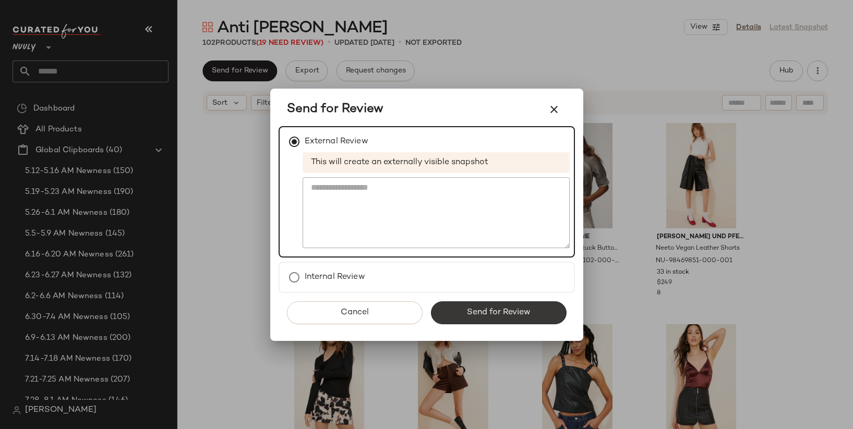
click at [477, 308] on span "Send for Review" at bounding box center [498, 313] width 64 height 10
